Goal: Information Seeking & Learning: Compare options

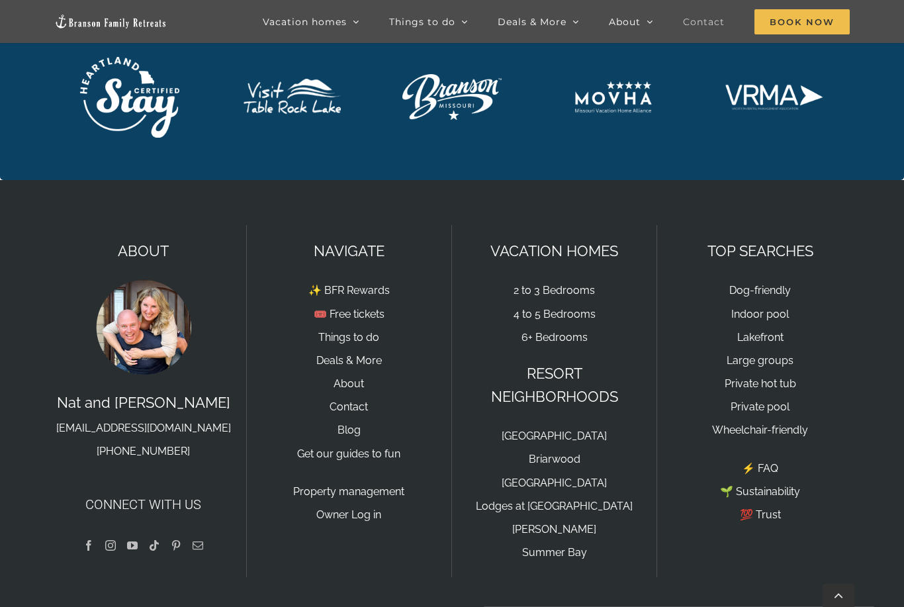
scroll to position [1503, 0]
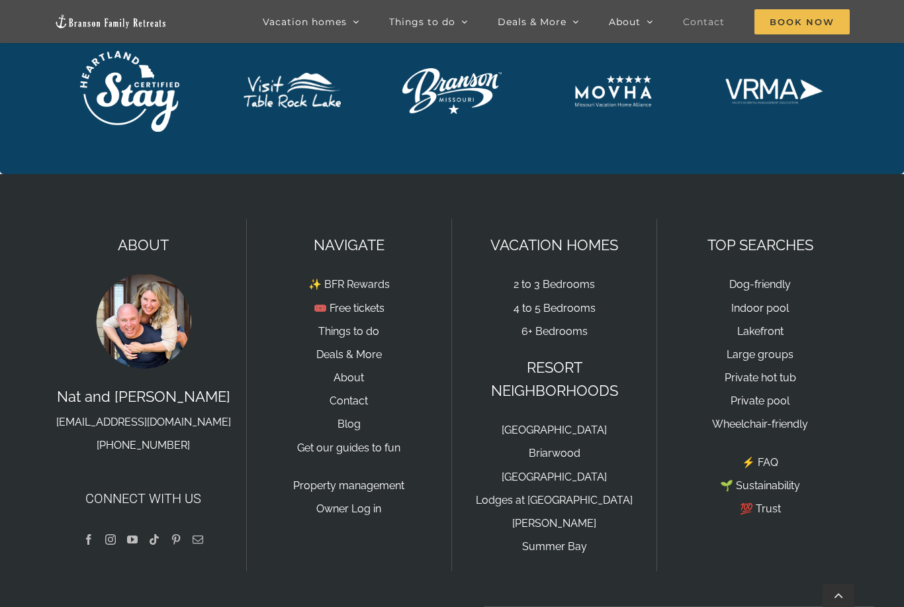
click at [367, 403] on link "Contact" at bounding box center [349, 401] width 38 height 13
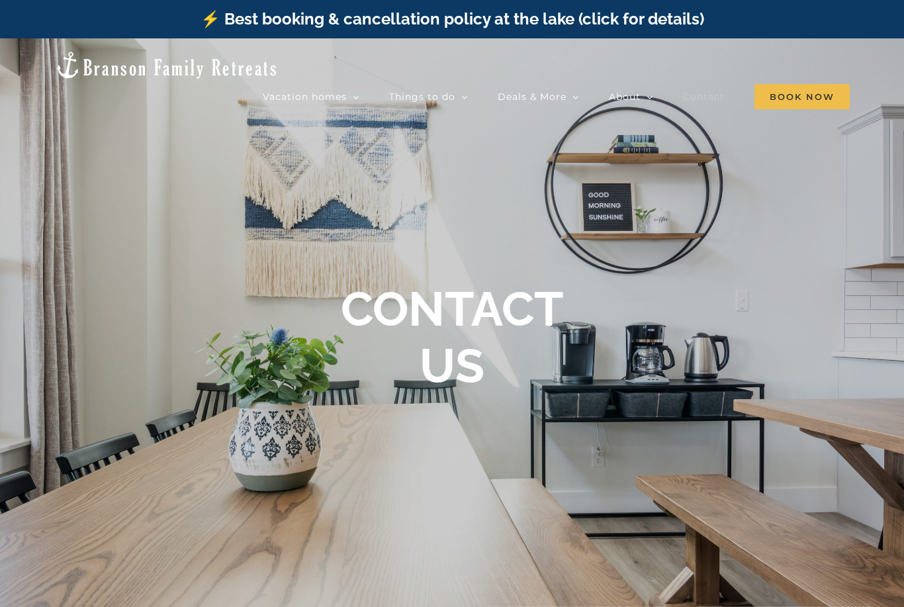
click at [538, 301] on span "[GEOGRAPHIC_DATA] | 5 Bedrooms" at bounding box center [490, 313] width 96 height 24
click at [554, 245] on span "Thistle Cottage | 6 Bedrooms" at bounding box center [500, 250] width 117 height 10
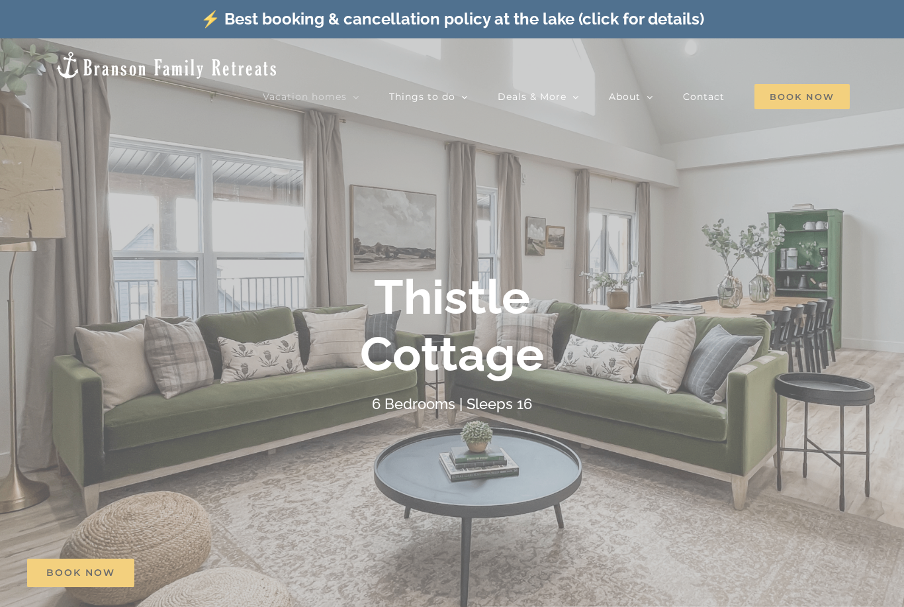
click at [699, 294] on div at bounding box center [452, 303] width 904 height 607
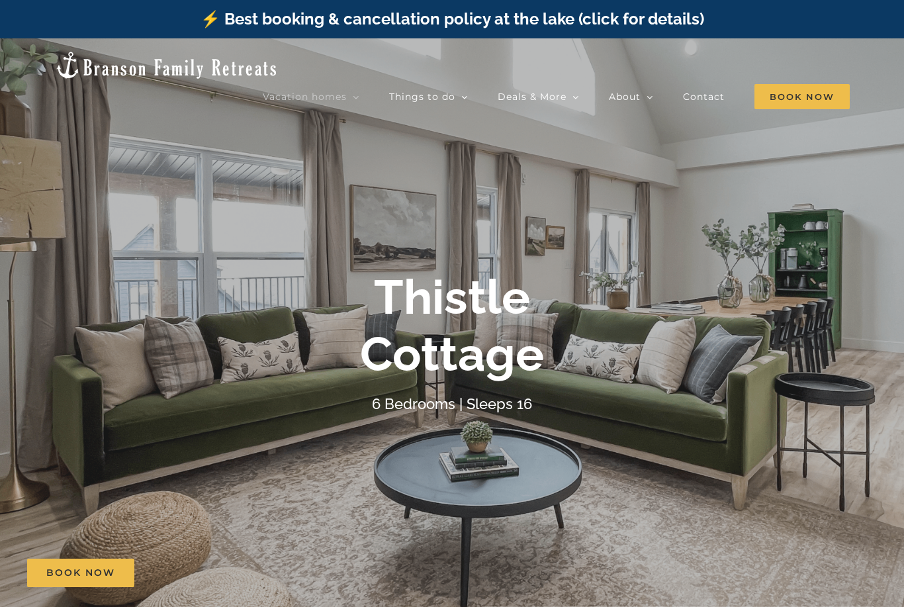
click at [545, 268] on span "Legends Pointe | 7 Bedrooms" at bounding box center [501, 273] width 119 height 10
click at [538, 162] on span "[GEOGRAPHIC_DATA] | 6 Bedrooms" at bounding box center [490, 174] width 97 height 24
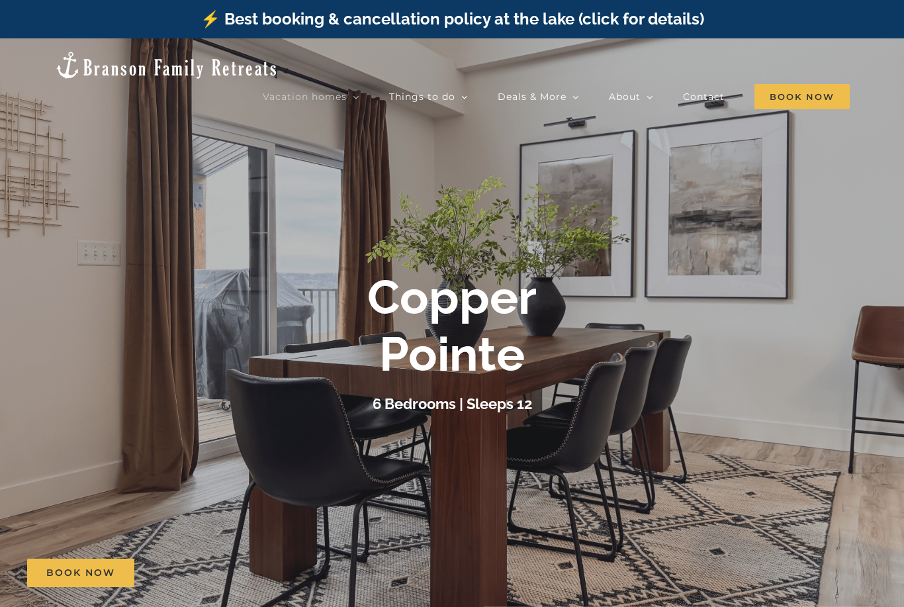
click at [791, 84] on span "Book Now" at bounding box center [802, 96] width 95 height 25
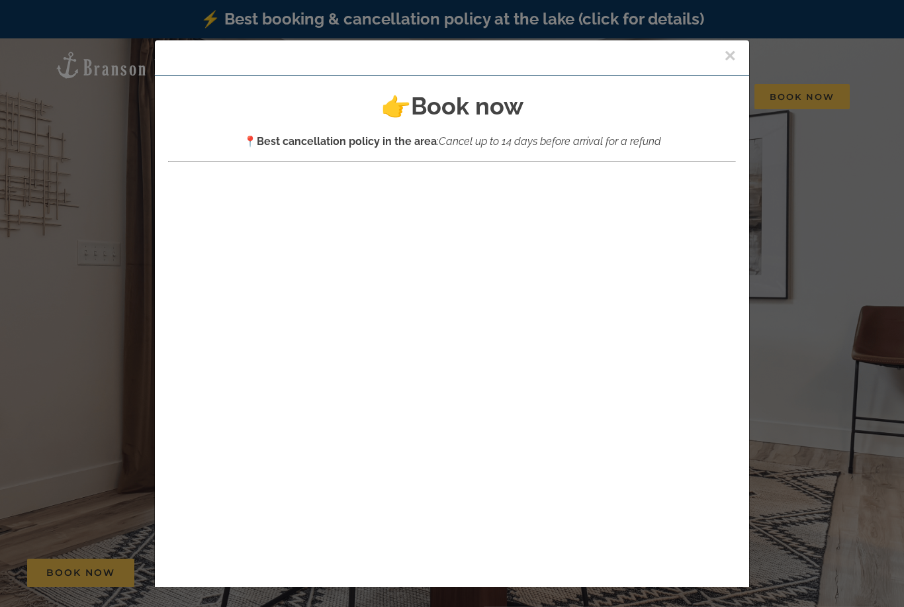
click at [724, 62] on button "×" at bounding box center [730, 56] width 12 height 20
